Goal: Transaction & Acquisition: Purchase product/service

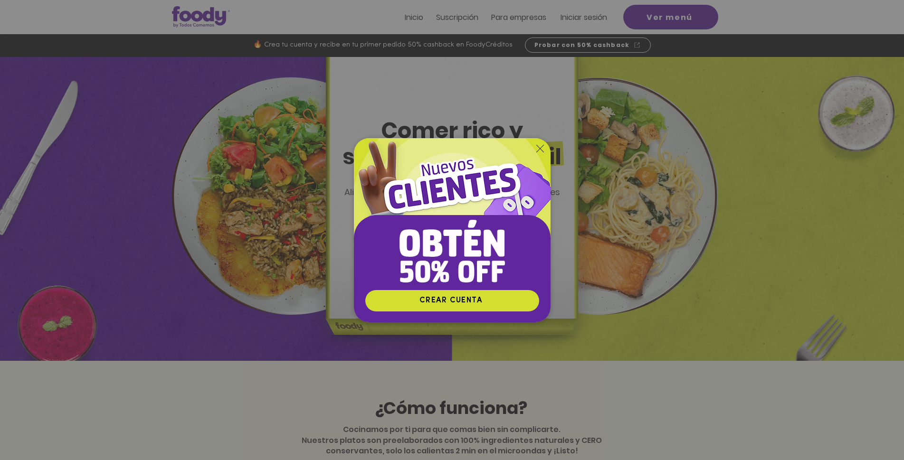
click at [538, 150] on icon "Volver al sitio" at bounding box center [540, 149] width 8 height 8
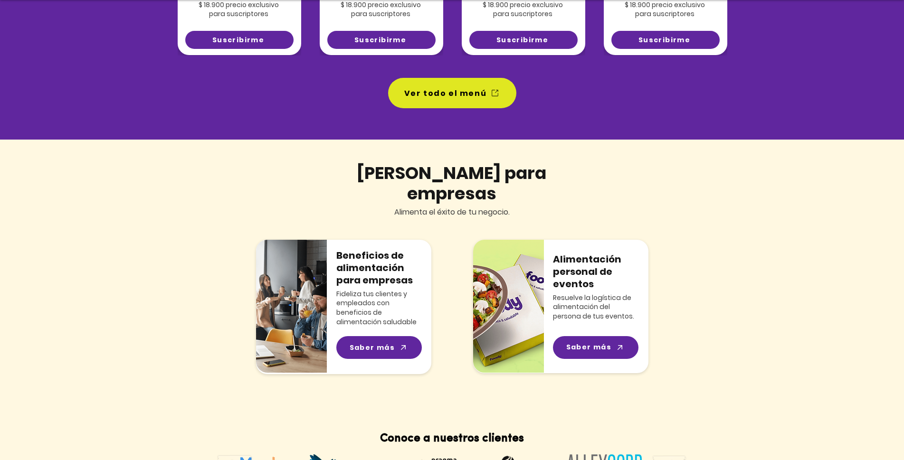
scroll to position [903, 0]
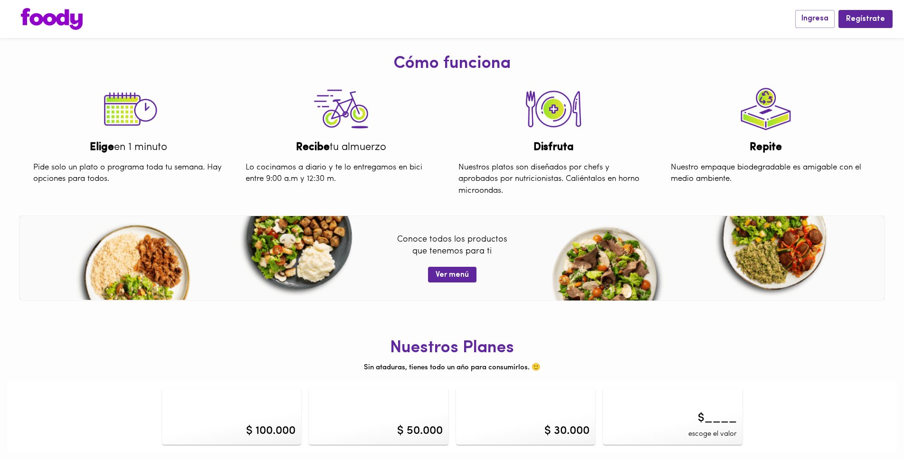
scroll to position [348, 0]
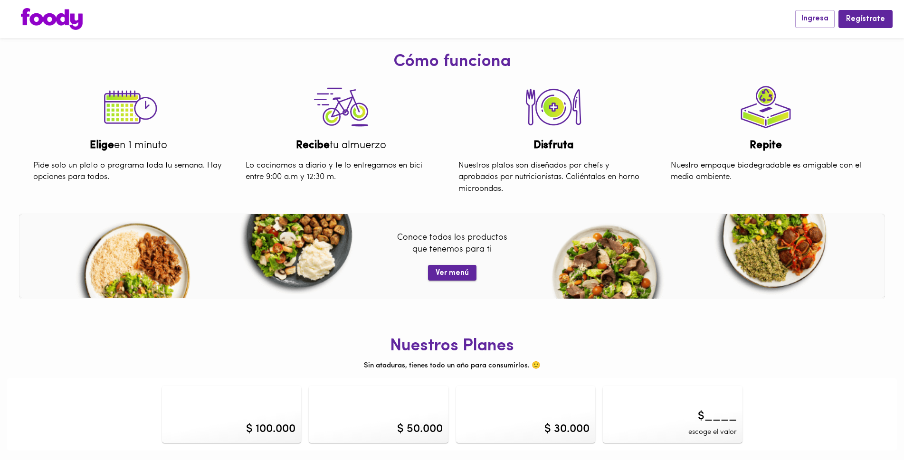
click at [464, 273] on span "Ver menú" at bounding box center [452, 273] width 33 height 9
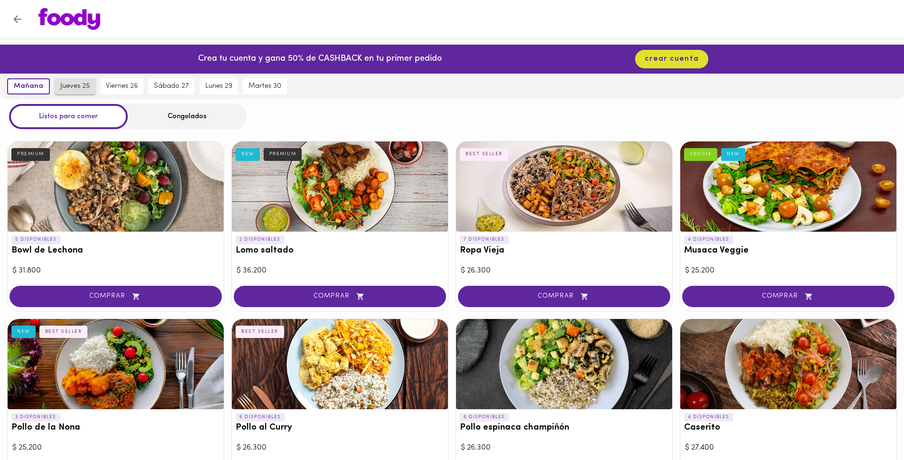
click at [71, 88] on span "jueves 25" at bounding box center [74, 86] width 29 height 9
click at [113, 86] on span "viernes 26" at bounding box center [122, 86] width 32 height 9
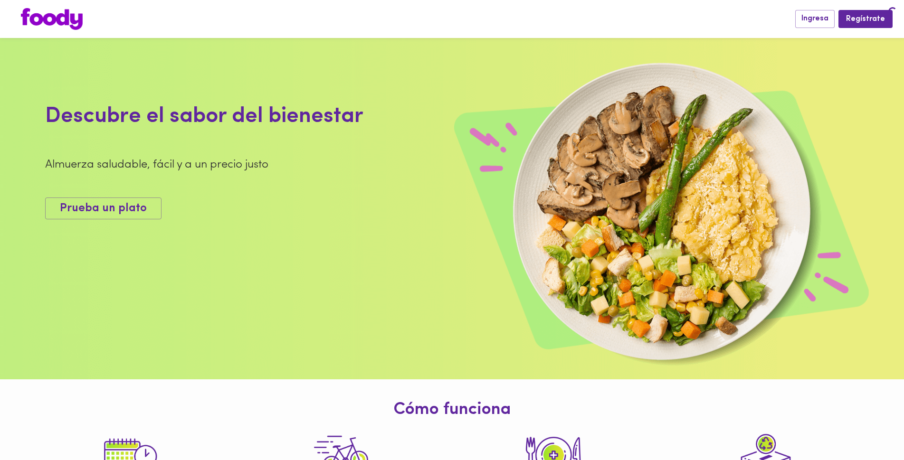
scroll to position [348, 0]
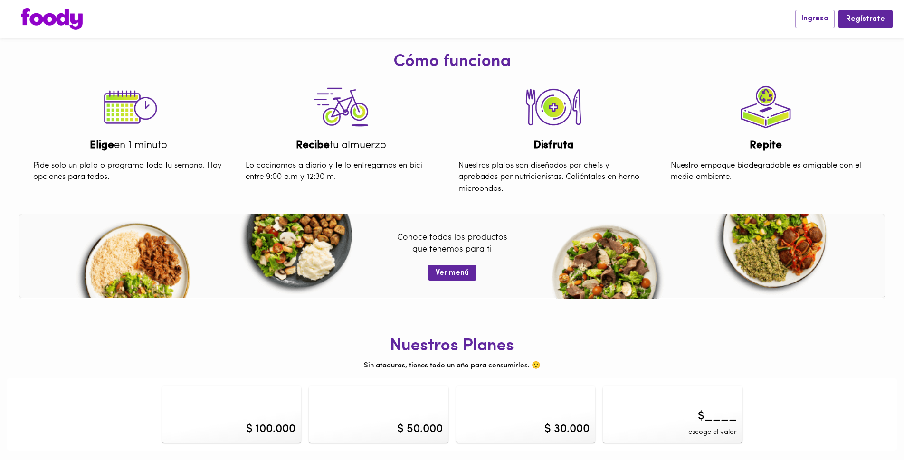
click at [260, 430] on div "$ 100.000" at bounding box center [270, 429] width 49 height 16
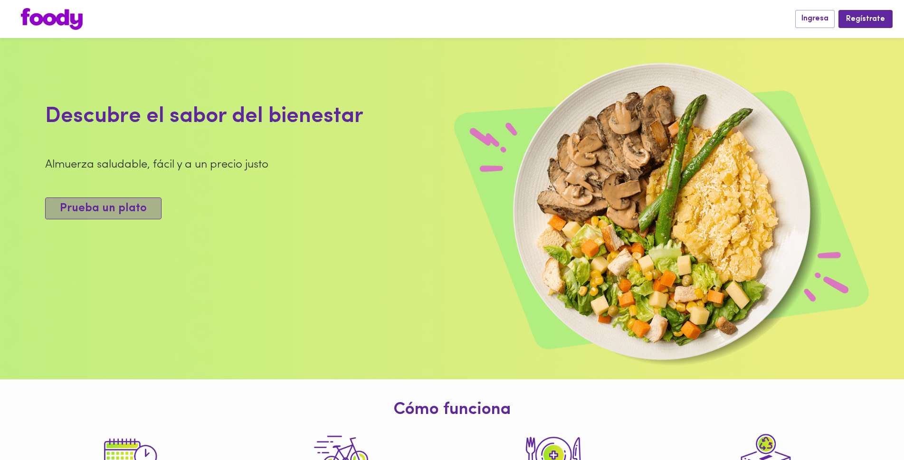
click at [130, 216] on span "Prueba un plato" at bounding box center [103, 209] width 87 height 14
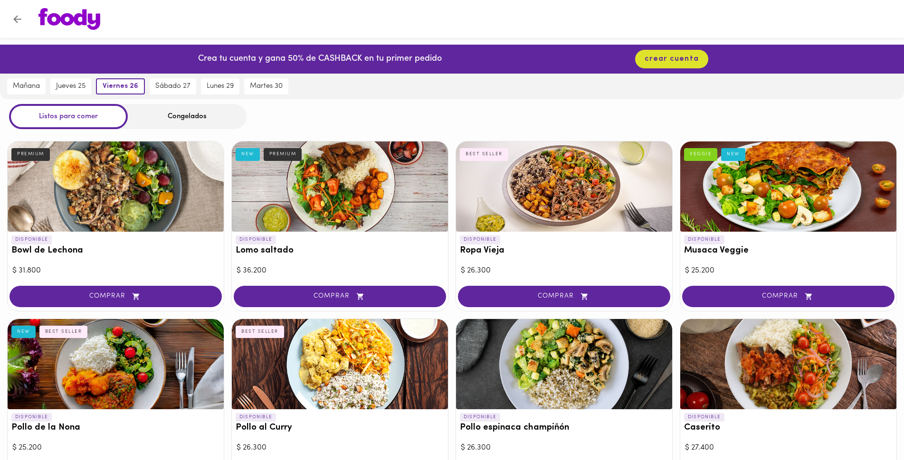
click at [188, 115] on div "Congelados" at bounding box center [187, 116] width 119 height 25
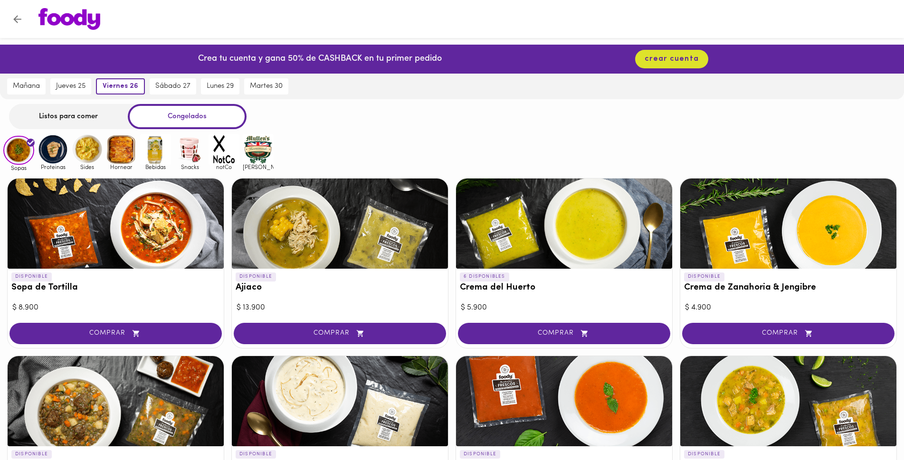
click at [48, 148] on img at bounding box center [53, 149] width 31 height 31
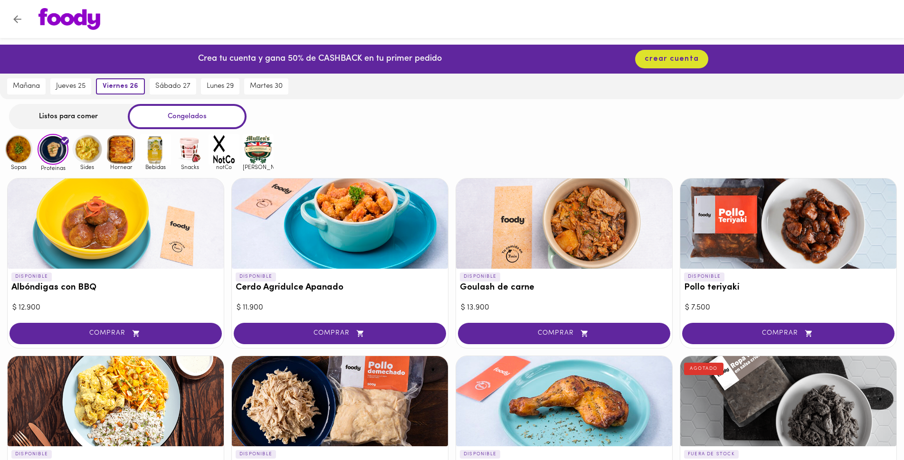
click at [89, 151] on img at bounding box center [87, 149] width 31 height 31
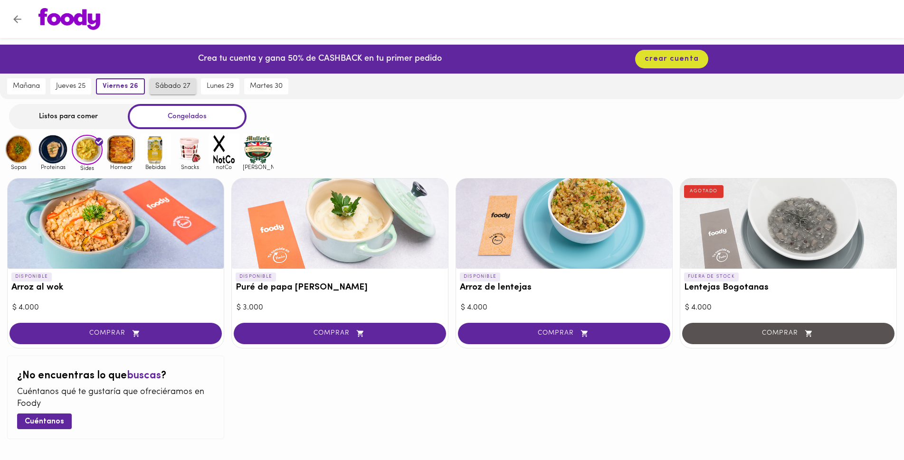
click at [165, 91] on span "sábado 27" at bounding box center [172, 86] width 35 height 9
click at [107, 162] on img at bounding box center [121, 149] width 31 height 31
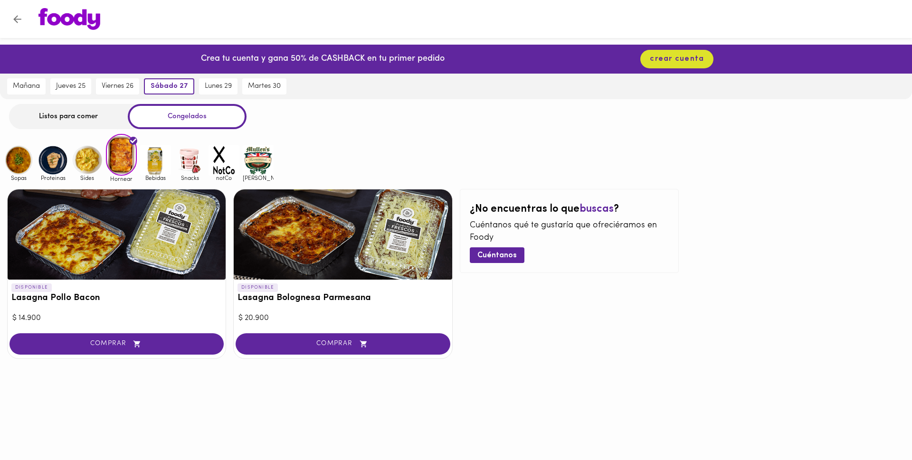
click at [151, 159] on img at bounding box center [155, 160] width 31 height 31
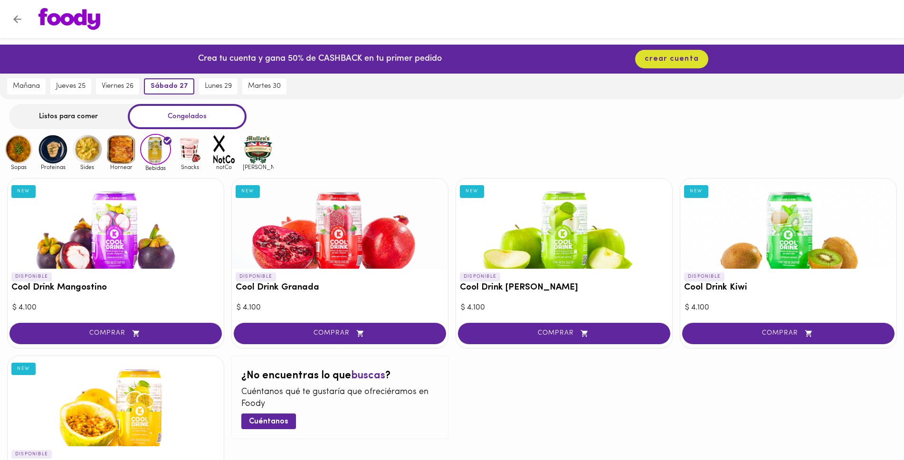
click at [200, 161] on img at bounding box center [189, 149] width 31 height 31
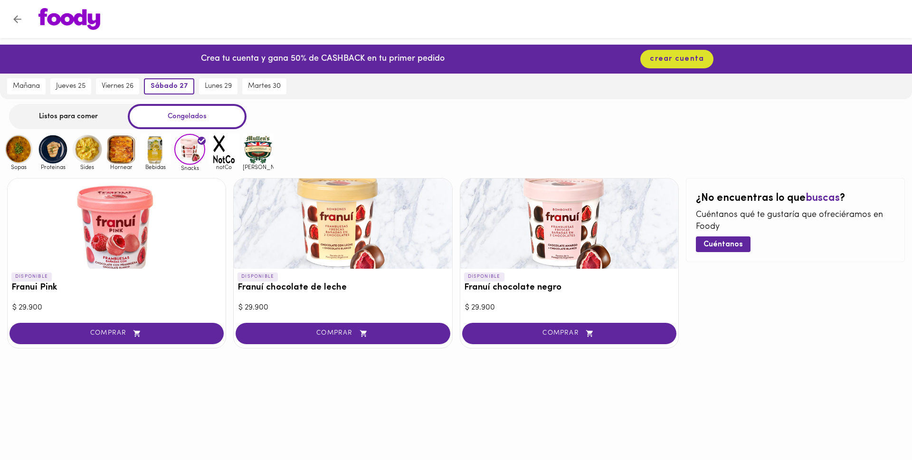
click at [219, 160] on img at bounding box center [224, 149] width 31 height 31
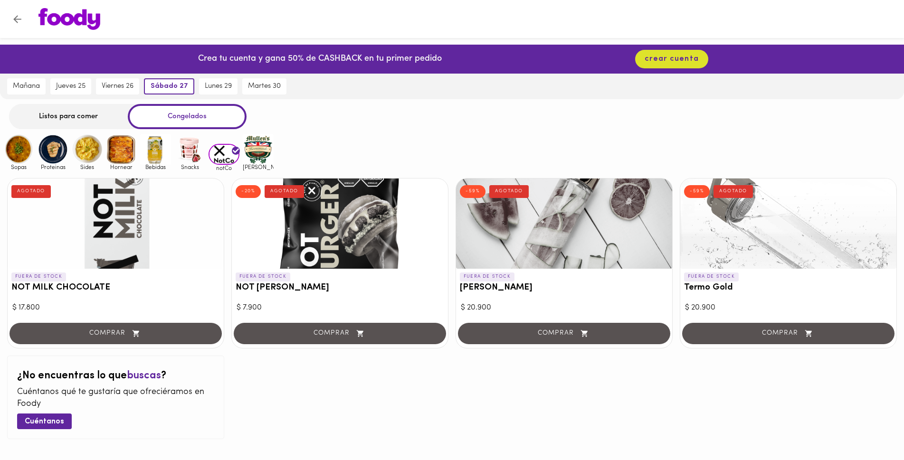
click at [268, 151] on img at bounding box center [258, 149] width 31 height 31
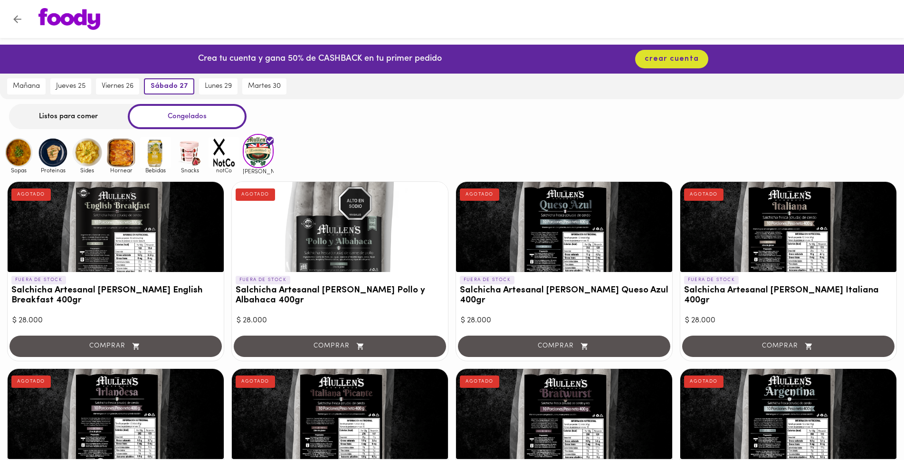
click at [88, 162] on img at bounding box center [87, 152] width 31 height 31
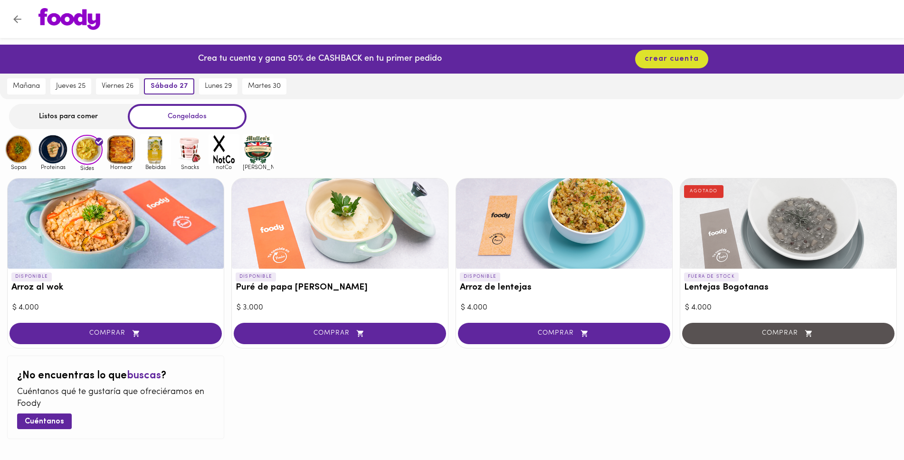
click at [57, 160] on img at bounding box center [53, 149] width 31 height 31
